Goal: Check status: Check status

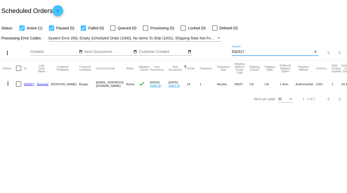
drag, startPoint x: 251, startPoint y: 50, endPoint x: 225, endPoint y: 53, distance: 26.2
click at [225, 53] on div "more_vert Sep Jan Feb Mar [DATE]" at bounding box center [173, 51] width 347 height 19
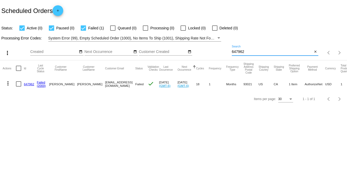
type input "647962"
click at [27, 83] on link "647962" at bounding box center [29, 83] width 10 height 3
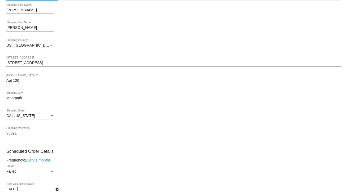
scroll to position [212, 0]
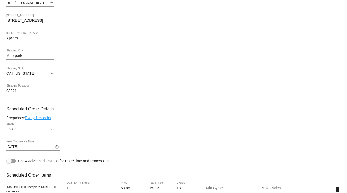
click at [42, 131] on div "Failed" at bounding box center [27, 129] width 43 height 4
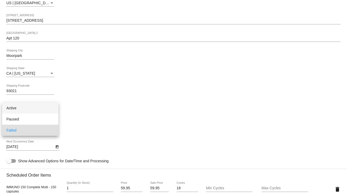
click at [13, 108] on span "Active" at bounding box center [30, 108] width 48 height 11
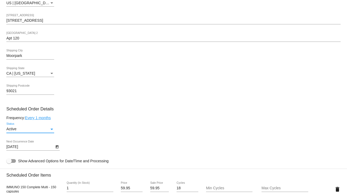
click at [53, 148] on body "arrow_back Scheduled Order #647962 Active more_vert Last Processing Cycle ID: 6…" at bounding box center [173, 96] width 347 height 193
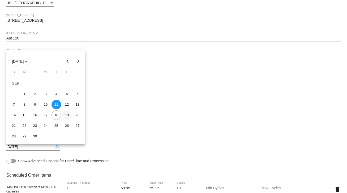
click at [67, 114] on div "19" at bounding box center [67, 116] width 10 height 10
type input "[DATE]"
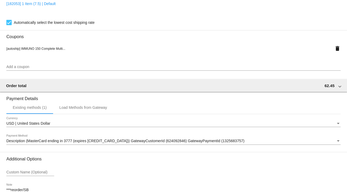
scroll to position [481, 0]
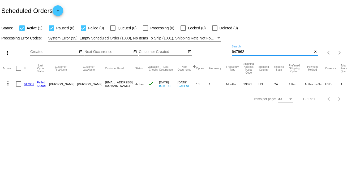
drag, startPoint x: 249, startPoint y: 50, endPoint x: 220, endPoint y: 53, distance: 29.3
click at [220, 53] on div "more_vert Sep Jan Feb Mar [DATE]" at bounding box center [173, 51] width 347 height 19
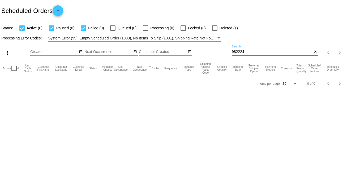
drag, startPoint x: 247, startPoint y: 50, endPoint x: 225, endPoint y: 53, distance: 21.9
click at [225, 53] on div "more_vert Sep Jan Feb Mar [DATE]" at bounding box center [173, 51] width 347 height 19
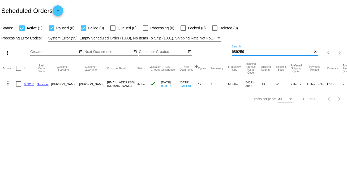
type input "689259"
click at [29, 84] on link "689259" at bounding box center [29, 83] width 10 height 3
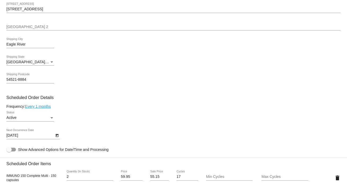
scroll to position [233, 0]
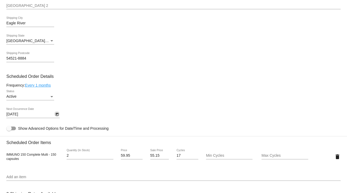
click at [57, 115] on icon "Open calendar" at bounding box center [56, 114] width 3 height 3
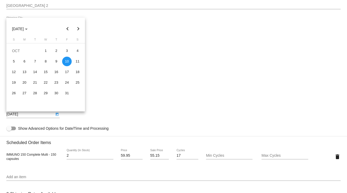
click at [67, 30] on button "Previous month" at bounding box center [67, 29] width 11 height 11
click at [69, 84] on div "19" at bounding box center [67, 83] width 10 height 10
type input "[DATE]"
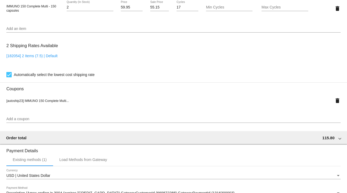
scroll to position [470, 0]
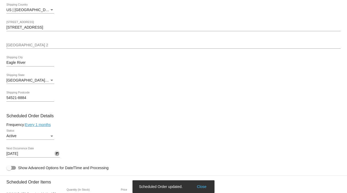
scroll to position [67, 0]
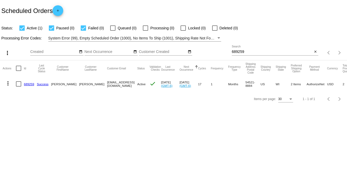
click at [28, 82] on link "689259" at bounding box center [29, 83] width 10 height 3
